Goal: Ask a question

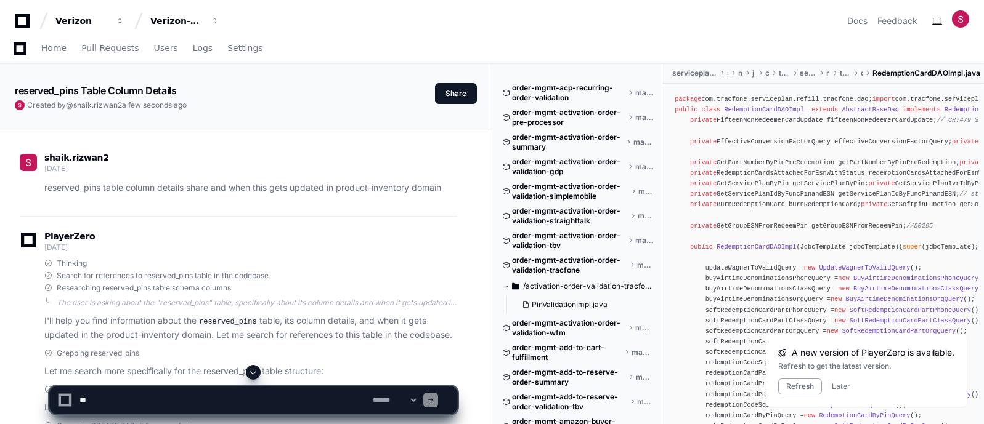
scroll to position [11009, 0]
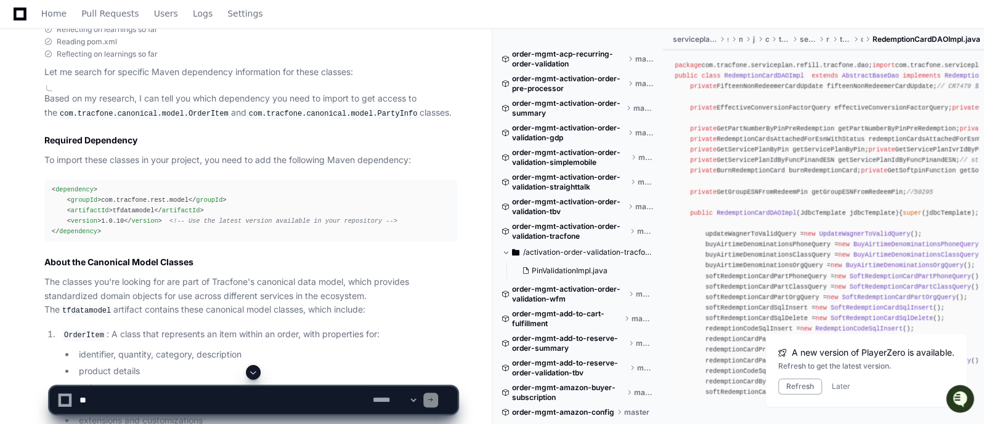
click at [180, 397] on textarea at bounding box center [223, 400] width 293 height 27
type textarea "**********"
click at [248, 372] on span at bounding box center [253, 373] width 10 height 10
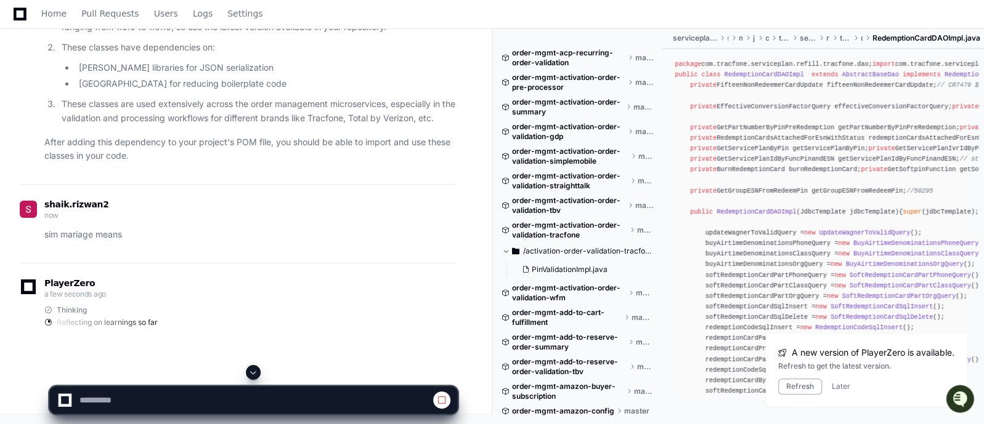
click at [252, 371] on span at bounding box center [253, 373] width 10 height 10
click at [843, 387] on button "Later" at bounding box center [840, 387] width 18 height 10
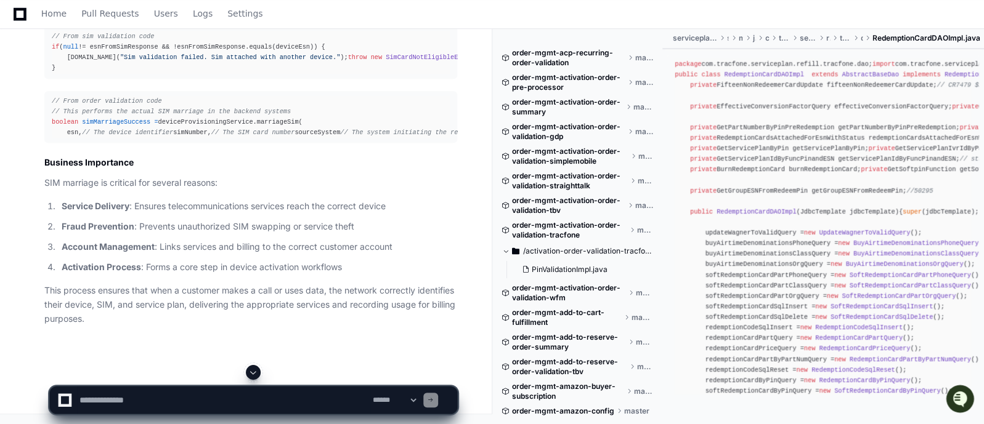
scroll to position [12416, 0]
click at [147, 400] on textarea at bounding box center [223, 400] width 293 height 27
type textarea "**********"
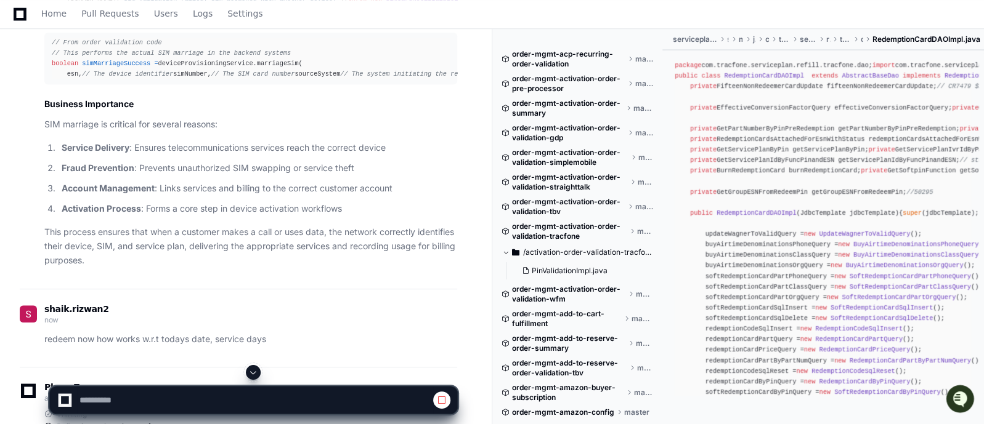
click at [254, 376] on span at bounding box center [253, 373] width 10 height 10
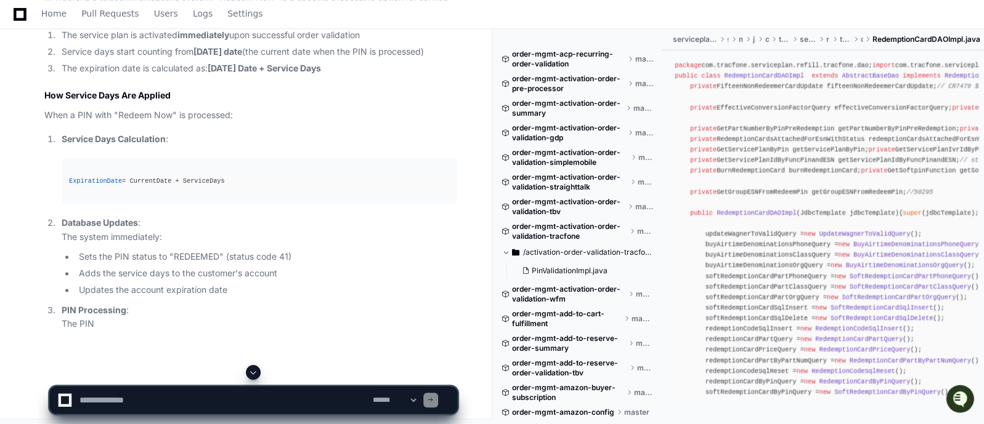
click at [250, 372] on span at bounding box center [253, 373] width 10 height 10
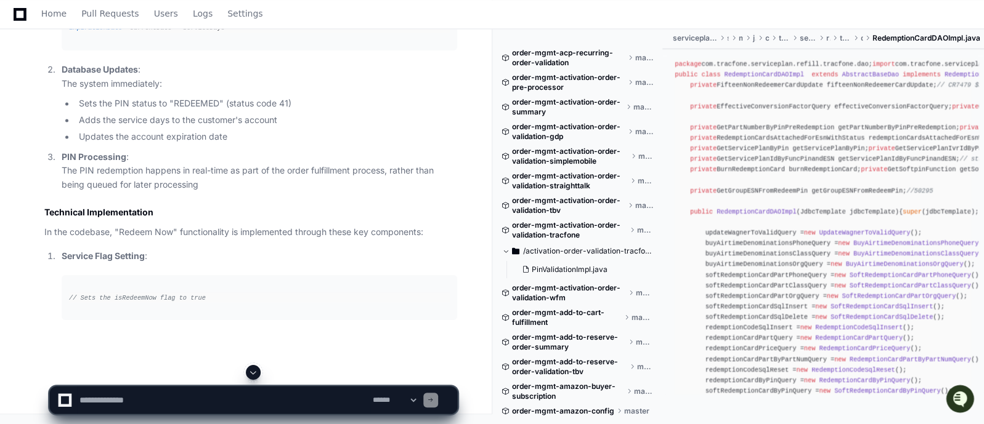
click at [250, 372] on span at bounding box center [253, 373] width 10 height 10
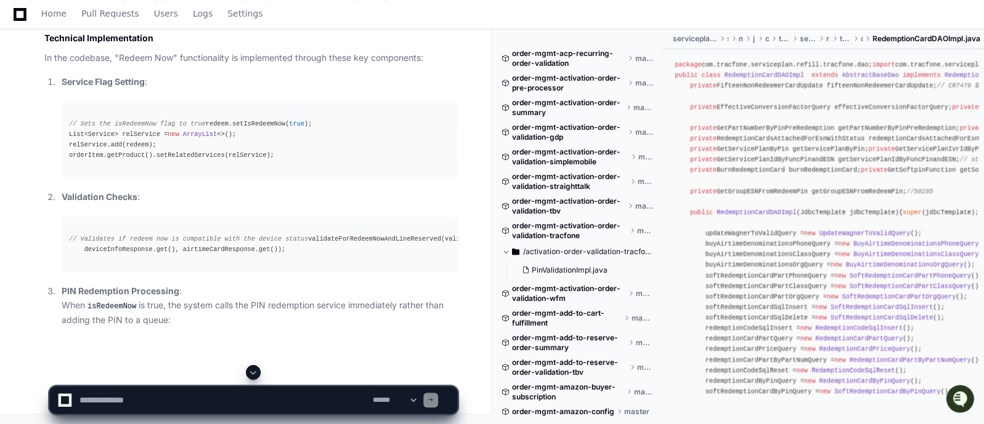
click at [250, 372] on span at bounding box center [253, 373] width 10 height 10
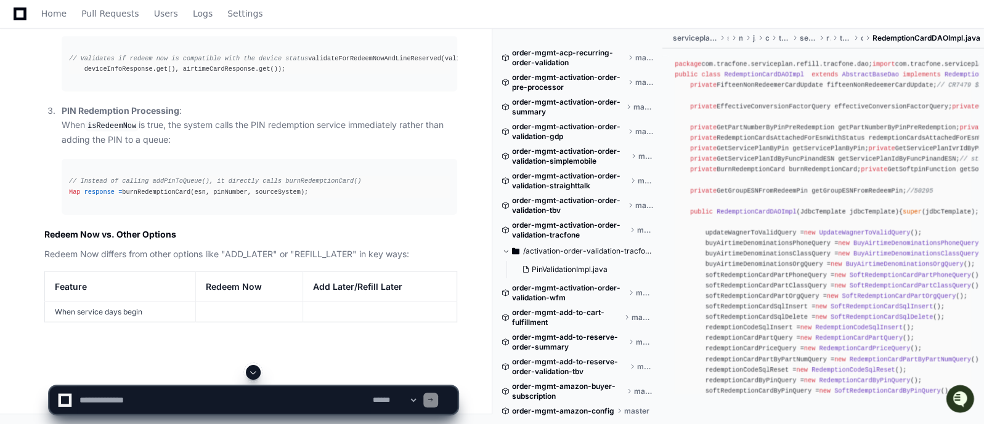
click at [250, 372] on span at bounding box center [253, 373] width 10 height 10
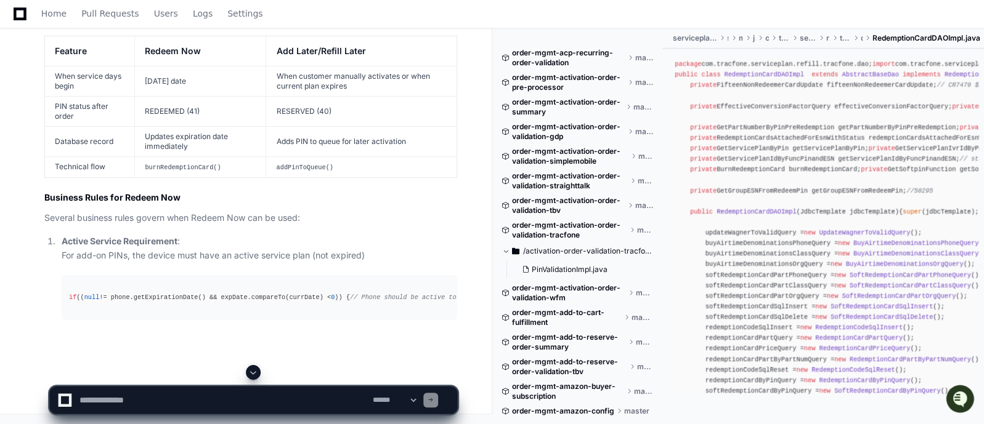
click at [254, 378] on button at bounding box center [253, 372] width 15 height 15
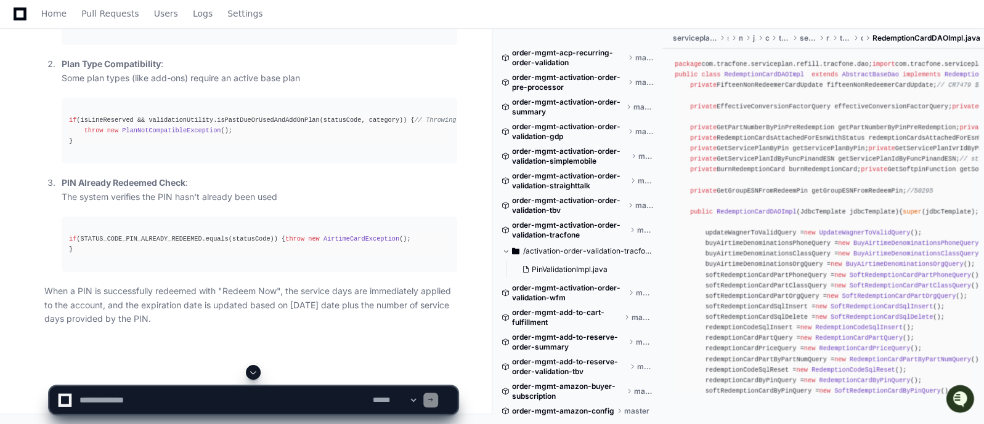
click at [255, 371] on span at bounding box center [253, 373] width 10 height 10
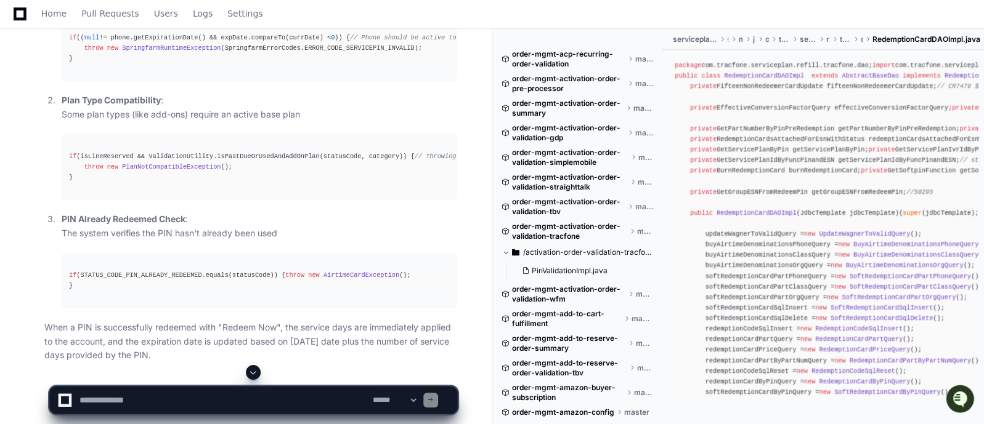
scroll to position [13897, 0]
